Goal: Task Accomplishment & Management: Use online tool/utility

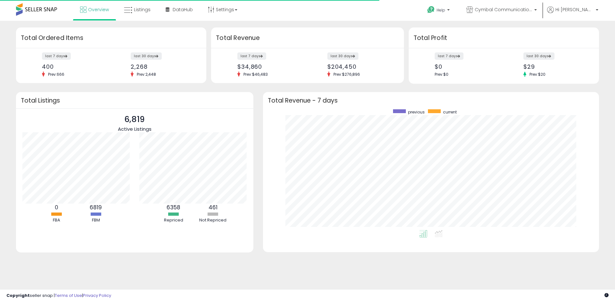
scroll to position [121, 323]
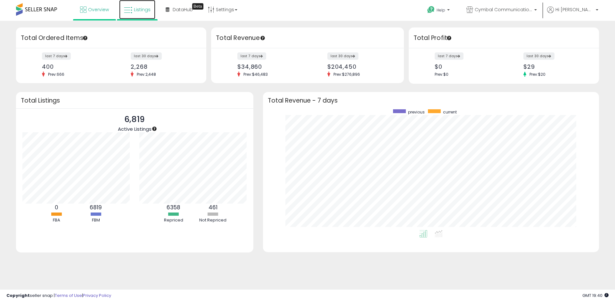
click at [141, 10] on span "Listings" at bounding box center [142, 9] width 17 height 6
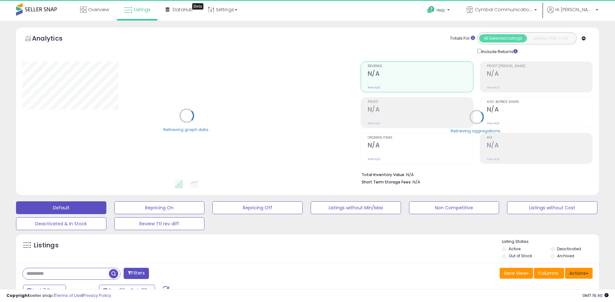
click at [572, 268] on button "Actions" at bounding box center [579, 273] width 28 height 11
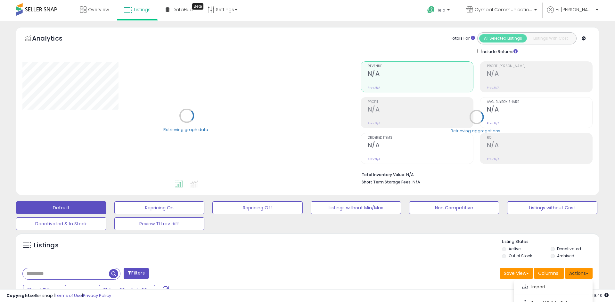
scroll to position [224, 0]
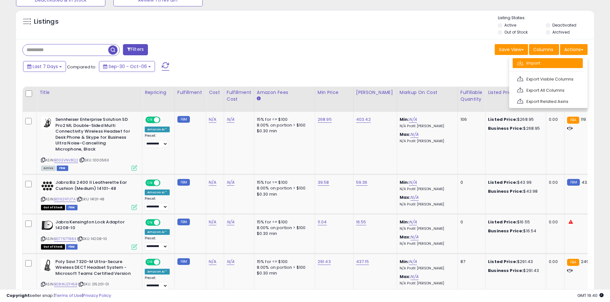
click at [528, 64] on link "Import" at bounding box center [547, 63] width 70 height 10
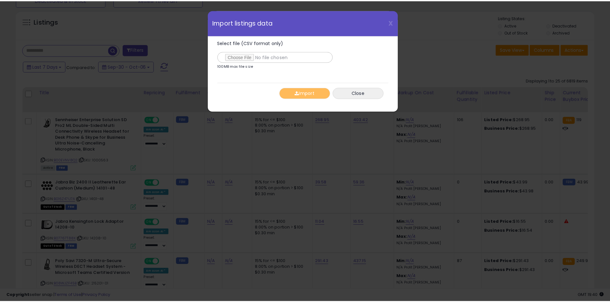
scroll to position [131, 338]
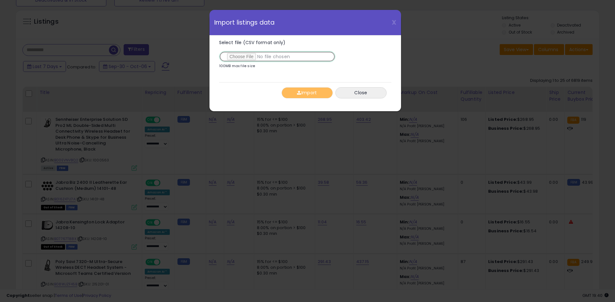
click at [241, 57] on input "Select file (CSV format only)" at bounding box center [277, 56] width 116 height 11
type input "**********"
click at [314, 95] on button "Import" at bounding box center [306, 92] width 51 height 11
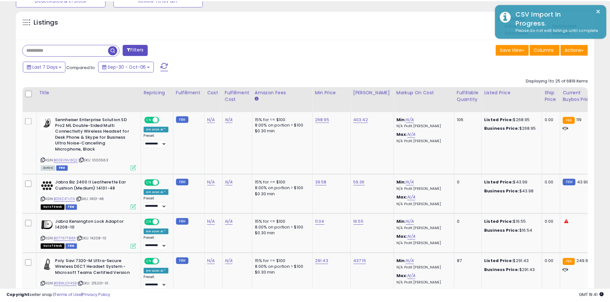
scroll to position [319972, 319768]
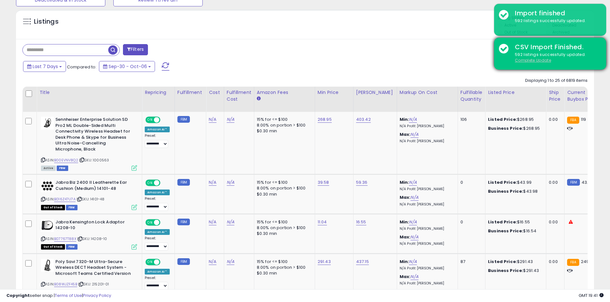
click at [530, 60] on u "Complete Update" at bounding box center [533, 60] width 36 height 5
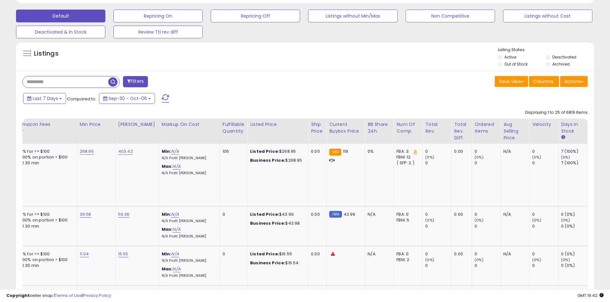
scroll to position [0, 0]
